Goal: Task Accomplishment & Management: Manage account settings

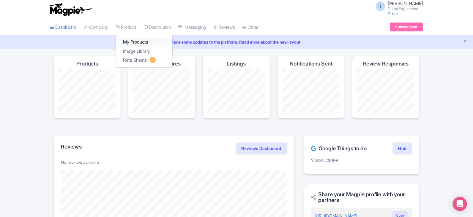
click at [143, 43] on link "My Products" at bounding box center [144, 42] width 56 height 9
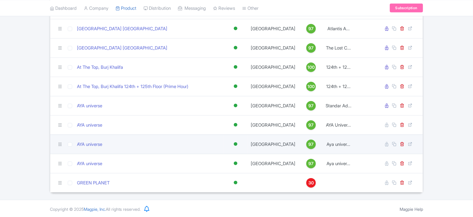
scroll to position [149, 0]
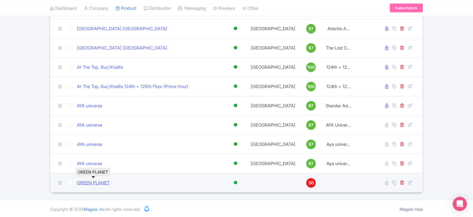
click at [88, 184] on link "GREEN PLANET" at bounding box center [93, 183] width 33 height 7
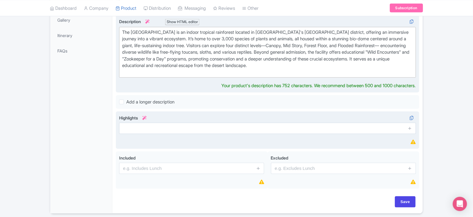
scroll to position [175, 0]
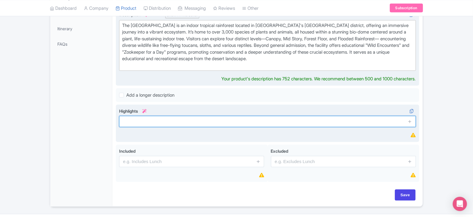
click at [255, 122] on div "Highlights i" at bounding box center [267, 123] width 297 height 31
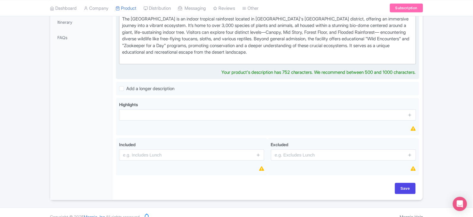
scroll to position [189, 0]
